Goal: Information Seeking & Learning: Find specific page/section

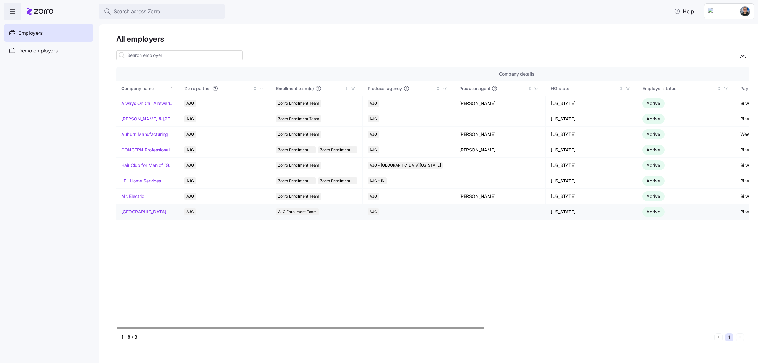
click at [146, 213] on link "[GEOGRAPHIC_DATA]" at bounding box center [143, 212] width 45 height 6
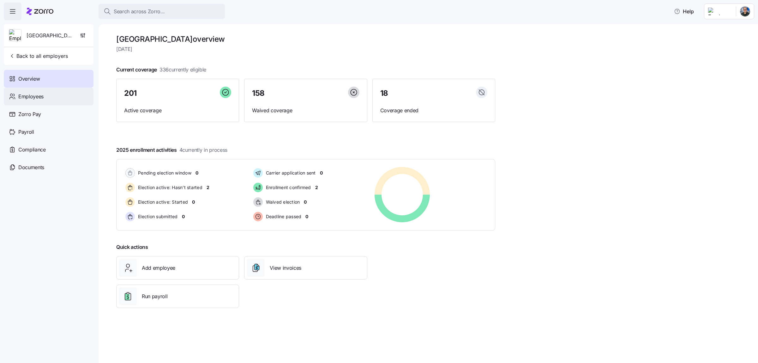
click at [41, 100] on span "Employees" at bounding box center [30, 97] width 25 height 8
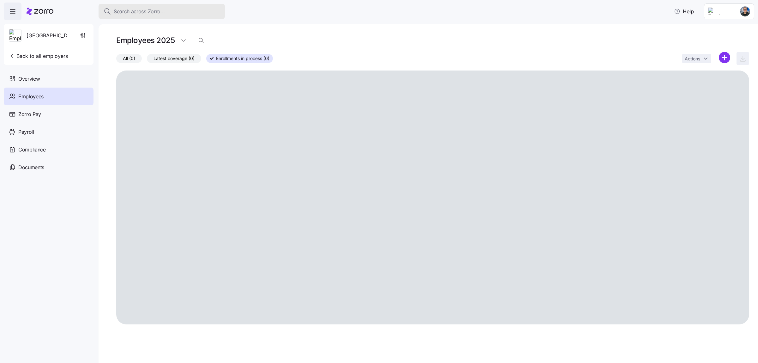
click at [154, 9] on span "Search across Zorro..." at bounding box center [139, 12] width 51 height 8
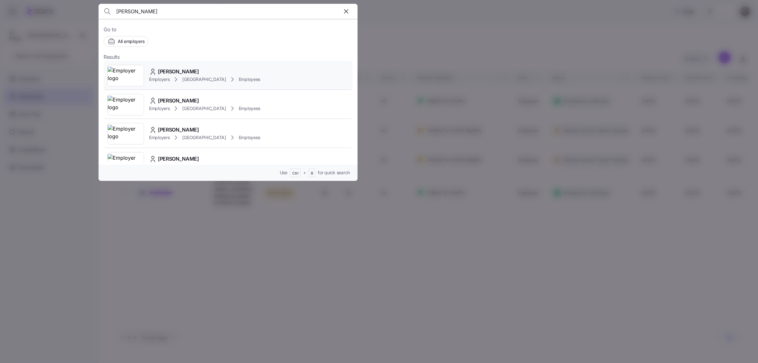
type input "[PERSON_NAME]"
click at [219, 75] on div "[PERSON_NAME]" at bounding box center [204, 72] width 111 height 8
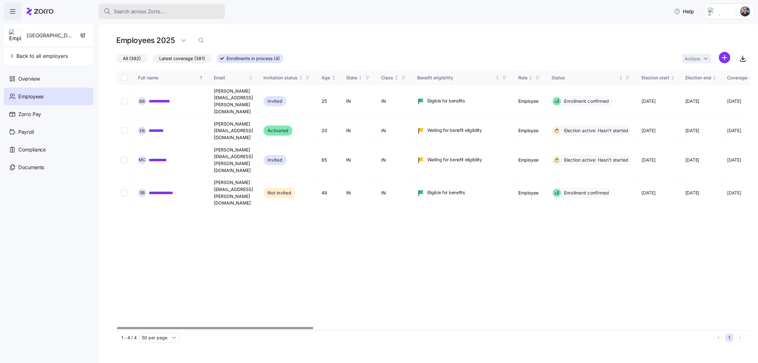
click at [169, 15] on div "Search across Zorro..." at bounding box center [162, 12] width 116 height 8
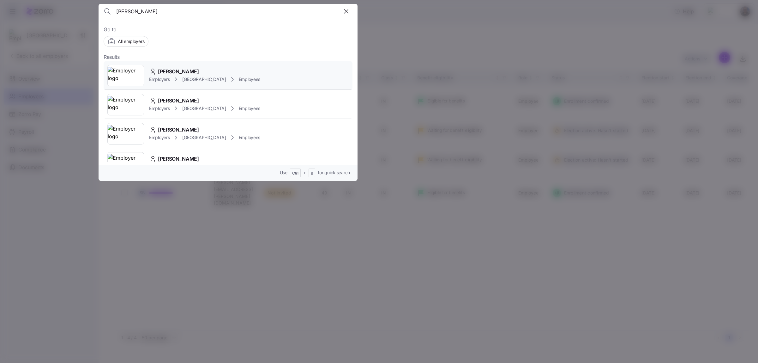
click at [175, 69] on span "[PERSON_NAME]" at bounding box center [178, 72] width 41 height 8
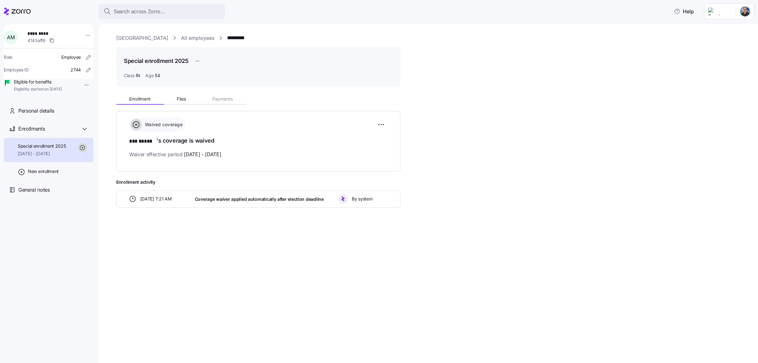
click at [518, 270] on div "Rush Memorial Hospital All employees ********* Special enrollment 2025 Class IN…" at bounding box center [429, 193] width 660 height 339
click at [21, 6] on div at bounding box center [17, 12] width 27 height 18
